Goal: Task Accomplishment & Management: Manage account settings

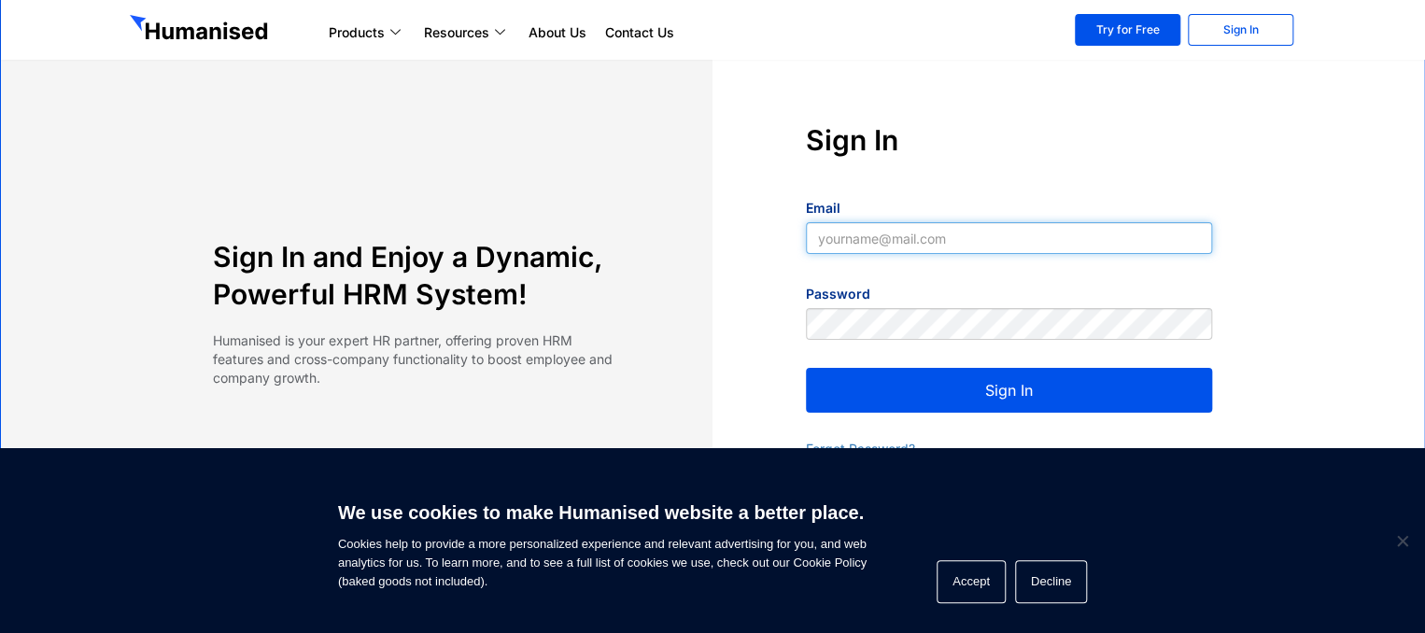
type input "[EMAIL_ADDRESS][DOMAIN_NAME]"
click at [887, 387] on button "Sign In" at bounding box center [1009, 390] width 406 height 45
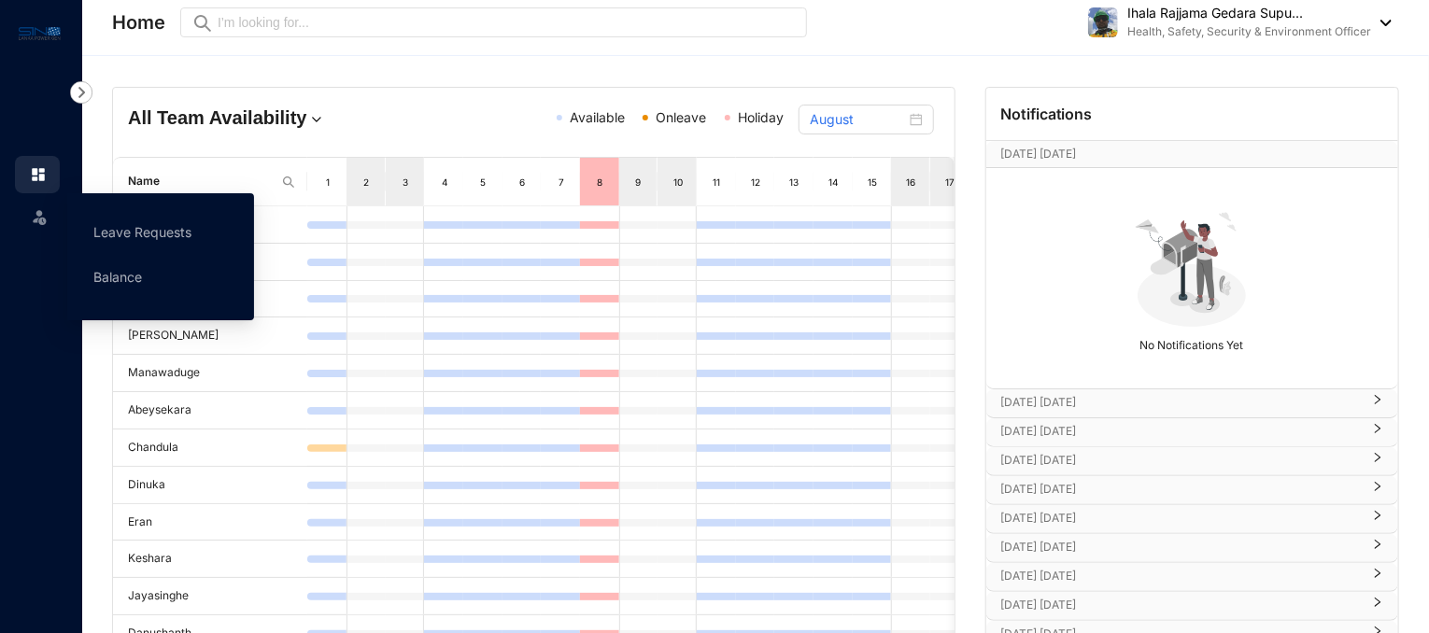
click at [49, 227] on div "Leave" at bounding box center [37, 213] width 45 height 41
click at [151, 234] on link "Leave Requests" at bounding box center [142, 232] width 98 height 16
